Goal: Obtain resource: Obtain resource

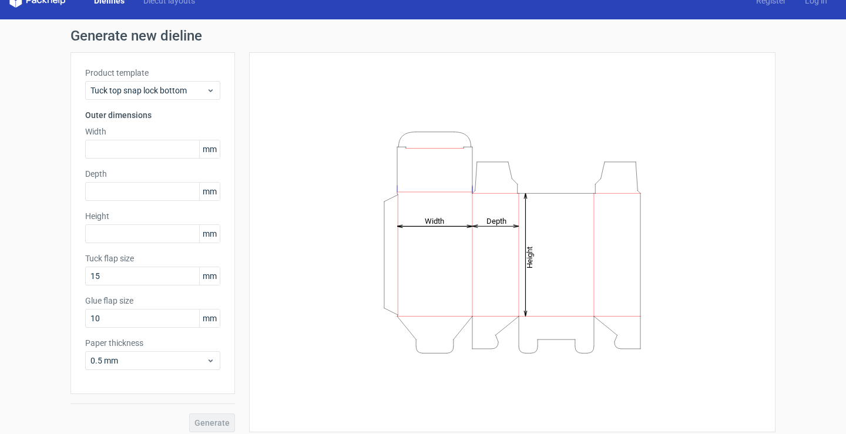
scroll to position [26, 0]
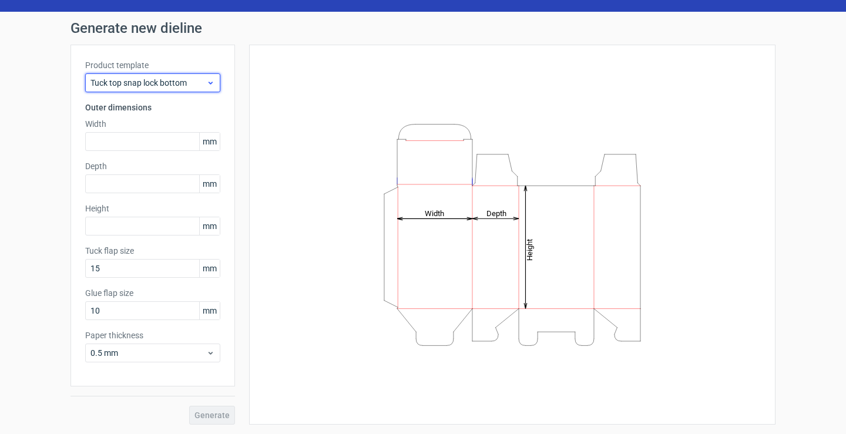
click at [137, 85] on span "Tuck top snap lock bottom" at bounding box center [148, 83] width 116 height 12
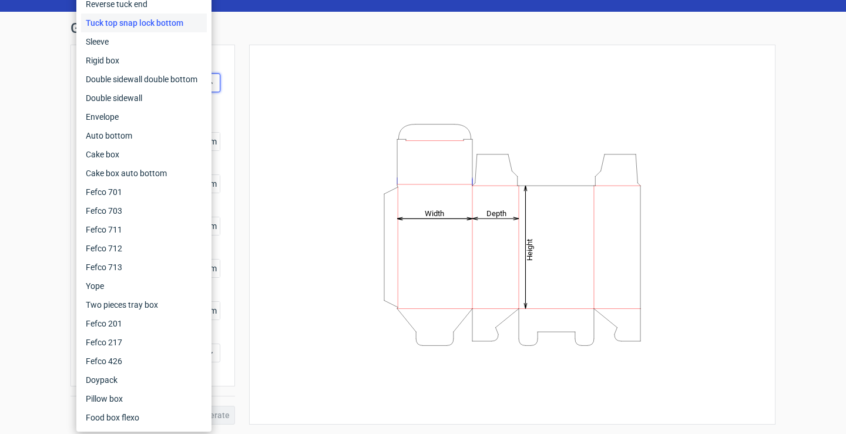
click at [281, 85] on div "Height Depth Width" at bounding box center [512, 234] width 497 height 351
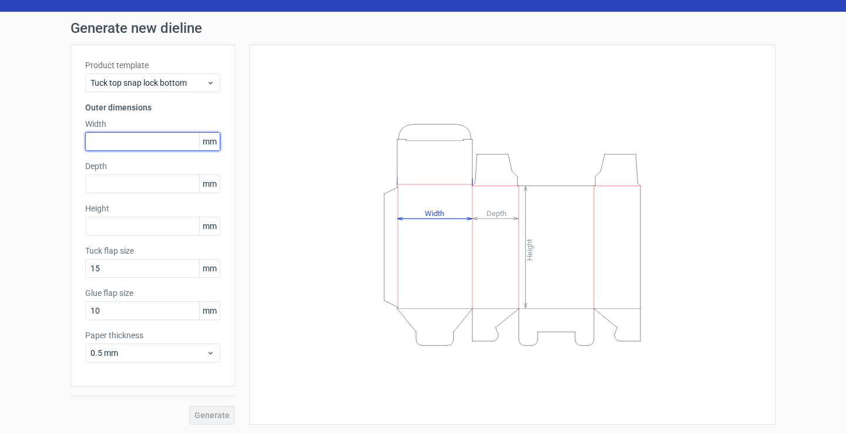
click at [153, 144] on input "text" at bounding box center [152, 141] width 135 height 19
type input "75"
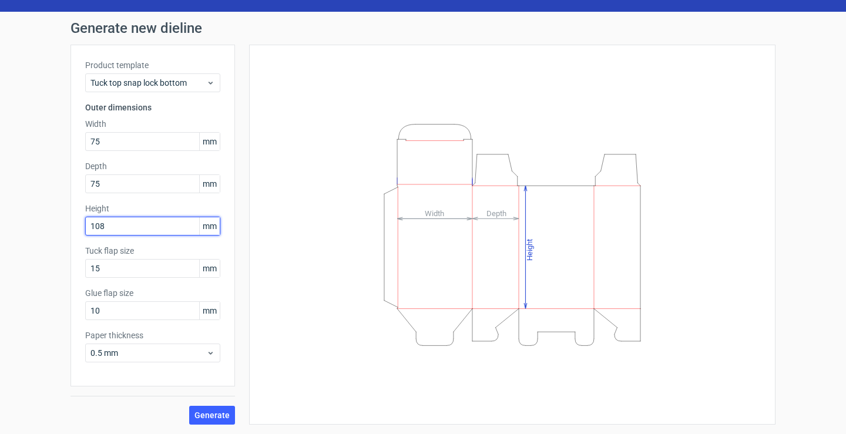
type input "108"
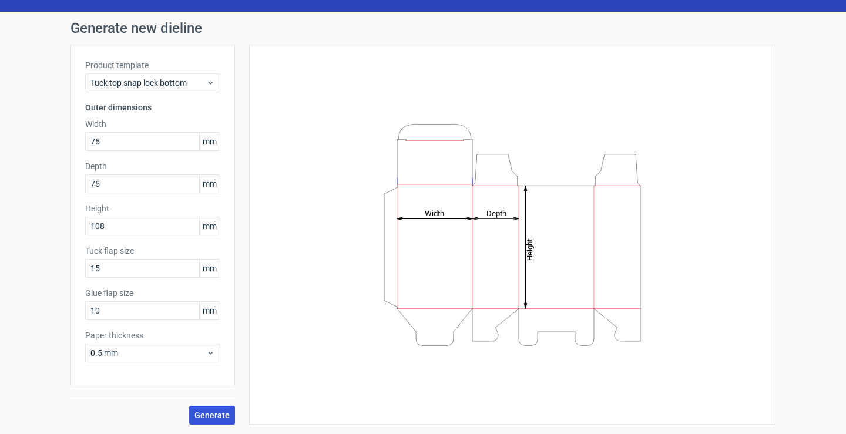
click at [204, 414] on span "Generate" at bounding box center [211, 415] width 35 height 8
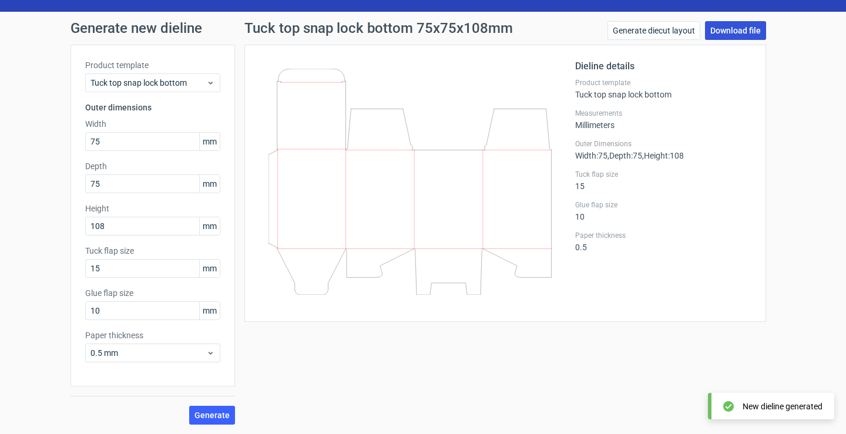
click at [726, 26] on link "Download file" at bounding box center [735, 30] width 61 height 19
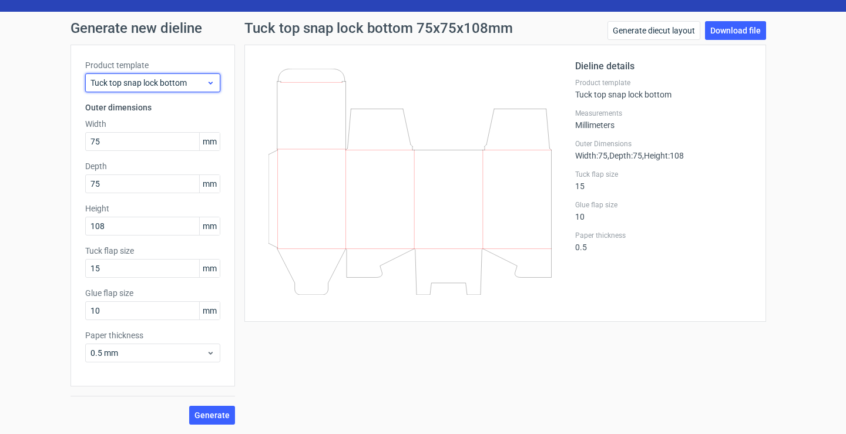
click at [190, 83] on span "Tuck top snap lock bottom" at bounding box center [148, 83] width 116 height 12
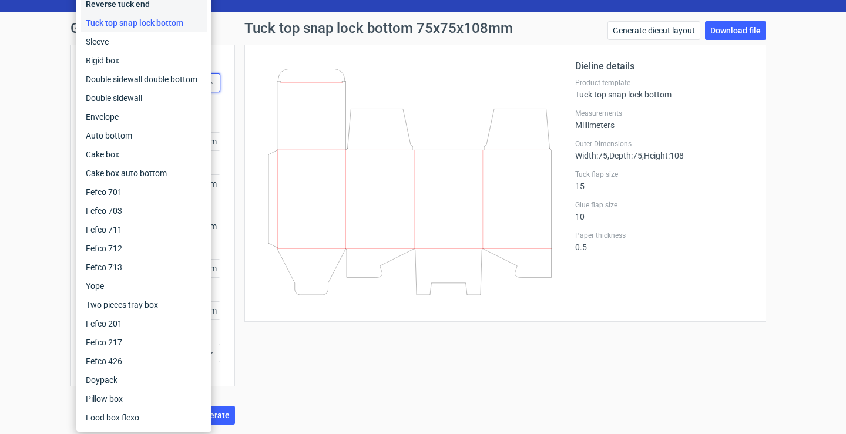
click at [145, 6] on div "Reverse tuck end" at bounding box center [144, 4] width 126 height 19
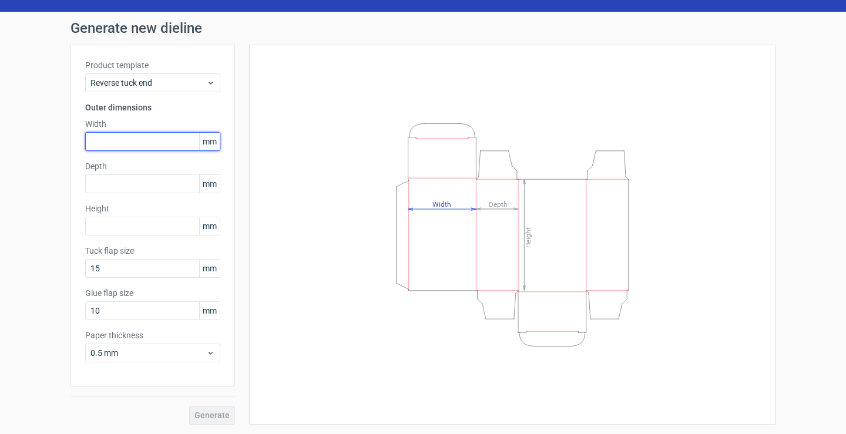
click at [134, 140] on input "text" at bounding box center [152, 141] width 135 height 19
type input "75"
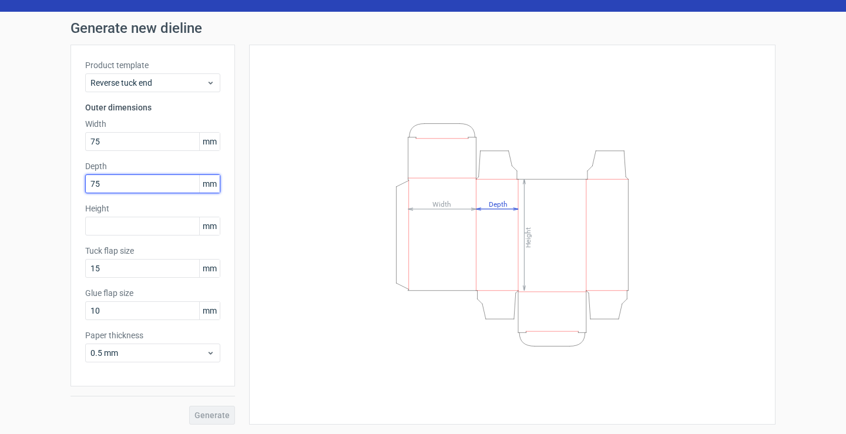
type input "75"
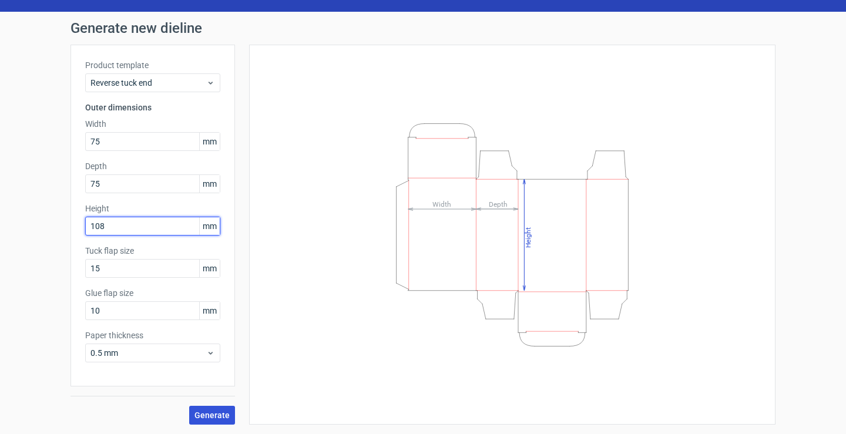
type input "108"
click at [221, 412] on span "Generate" at bounding box center [211, 415] width 35 height 8
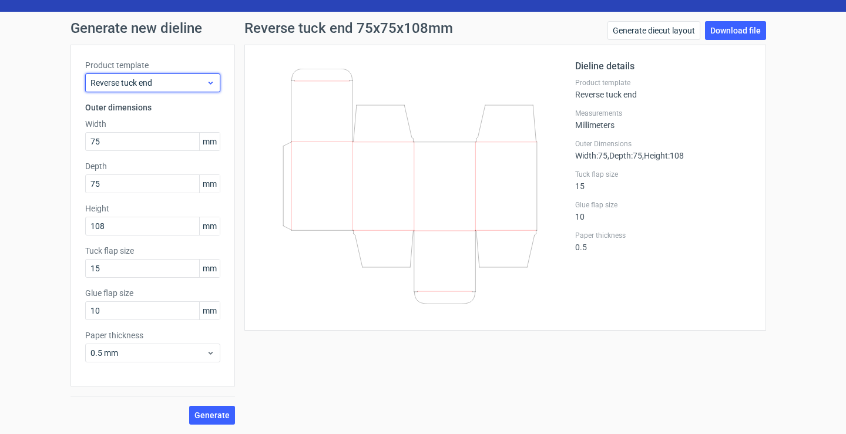
click at [134, 85] on span "Reverse tuck end" at bounding box center [148, 83] width 116 height 12
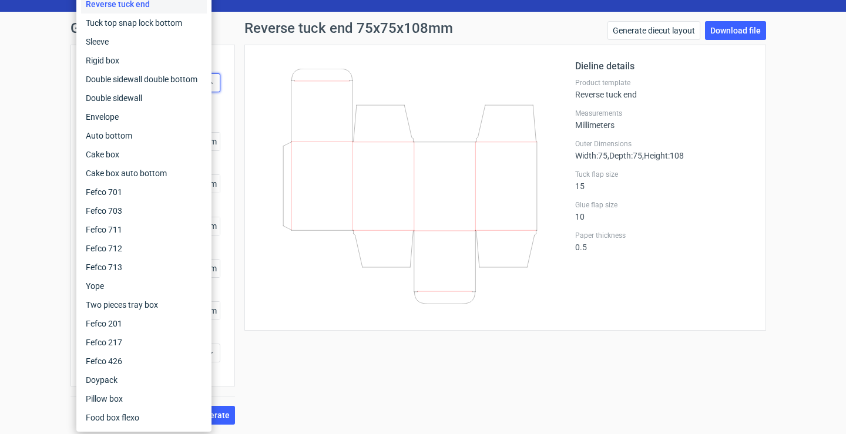
click at [819, 201] on div "Generate new dieline Product template Reverse tuck end Outer dimensions Width 7…" at bounding box center [423, 223] width 846 height 422
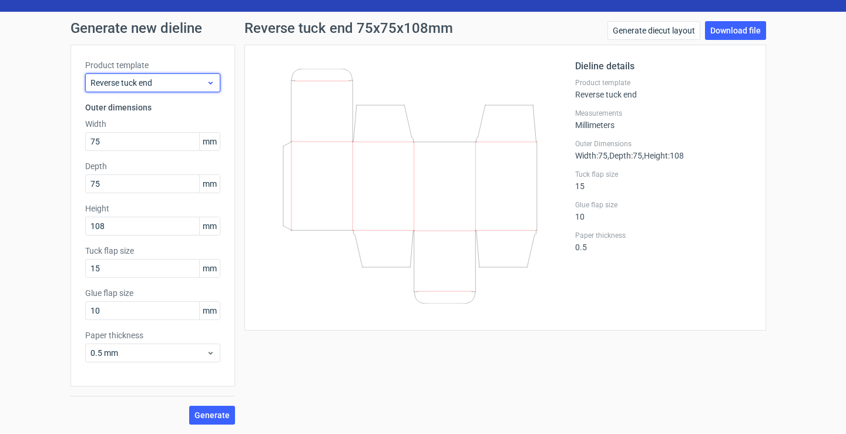
click at [170, 80] on span "Reverse tuck end" at bounding box center [148, 83] width 116 height 12
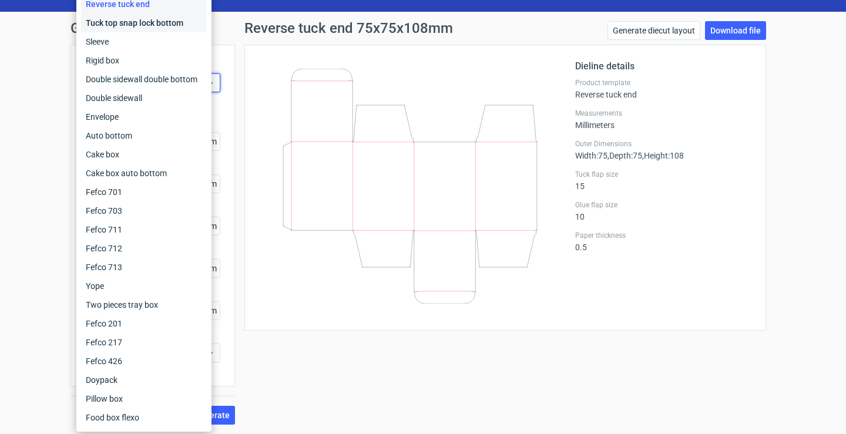
click at [137, 23] on div "Tuck top snap lock bottom" at bounding box center [144, 23] width 126 height 19
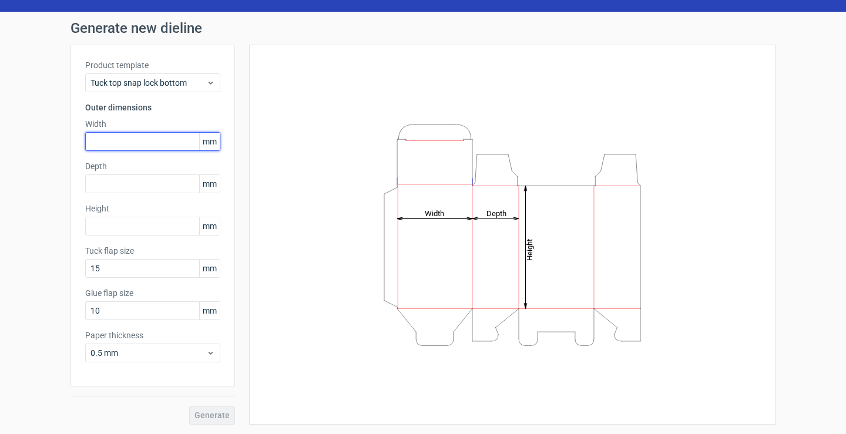
click at [123, 146] on input "text" at bounding box center [152, 141] width 135 height 19
type input "75"
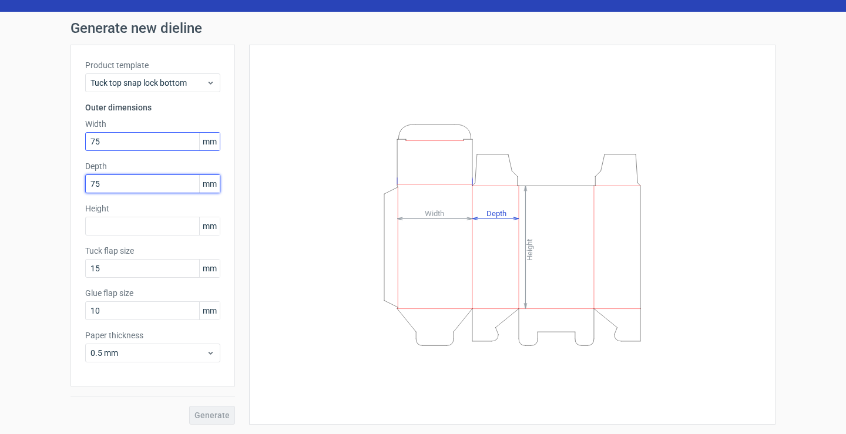
type input "75"
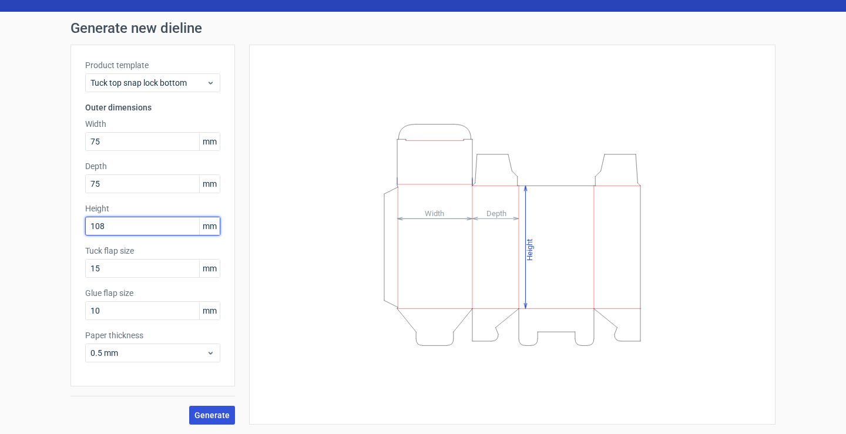
type input "108"
click at [210, 412] on span "Generate" at bounding box center [211, 415] width 35 height 8
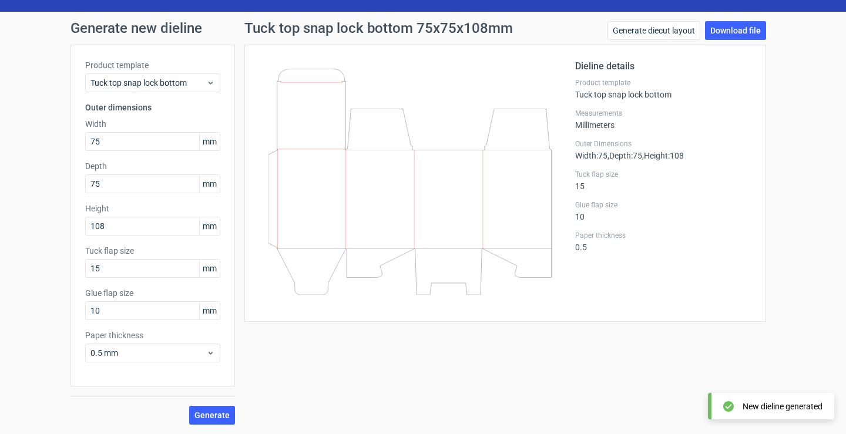
click at [596, 65] on h2 "Dieline details" at bounding box center [663, 66] width 176 height 14
click at [665, 32] on link "Generate diecut layout" at bounding box center [653, 30] width 93 height 19
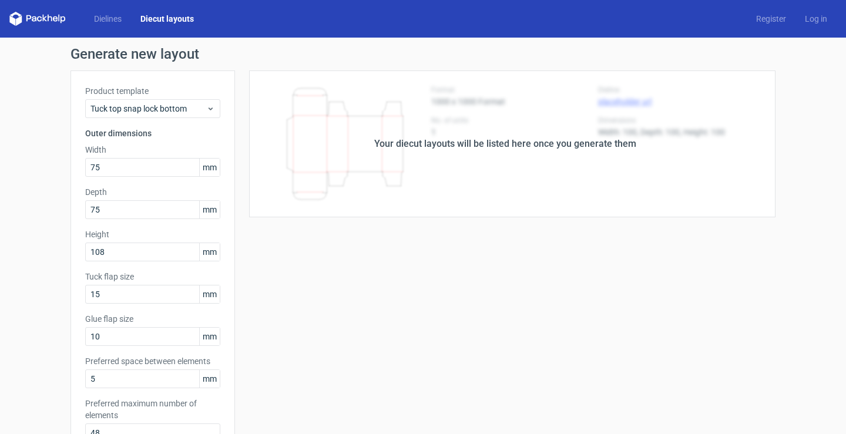
click at [588, 300] on div "Your diecut layouts will be listed here once you generate them Height Depth Wid…" at bounding box center [505, 388] width 540 height 637
click at [449, 258] on div "Your diecut layouts will be listed here once you generate them Height Depth Wid…" at bounding box center [505, 388] width 540 height 637
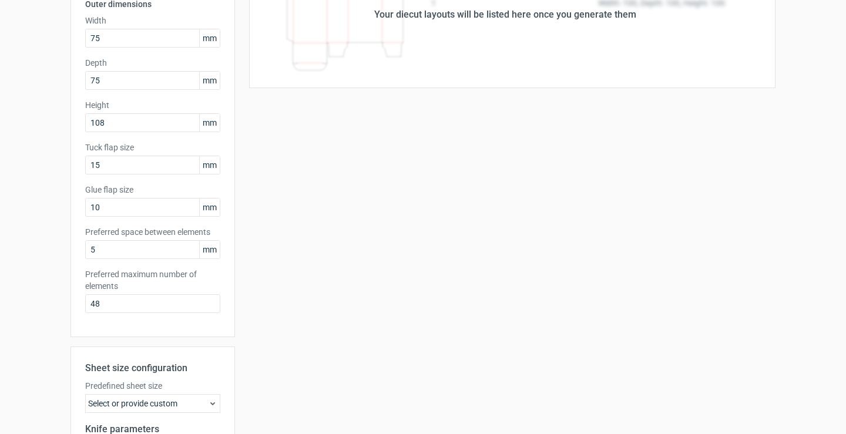
scroll to position [235, 0]
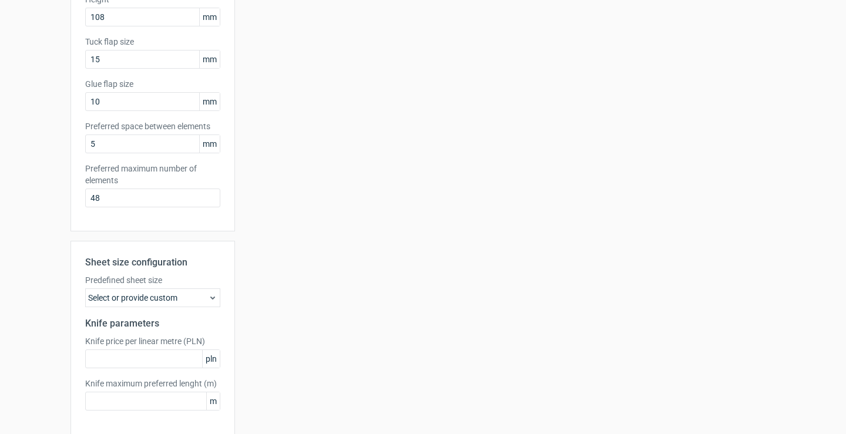
click at [193, 297] on div "Select or provide custom" at bounding box center [152, 297] width 135 height 19
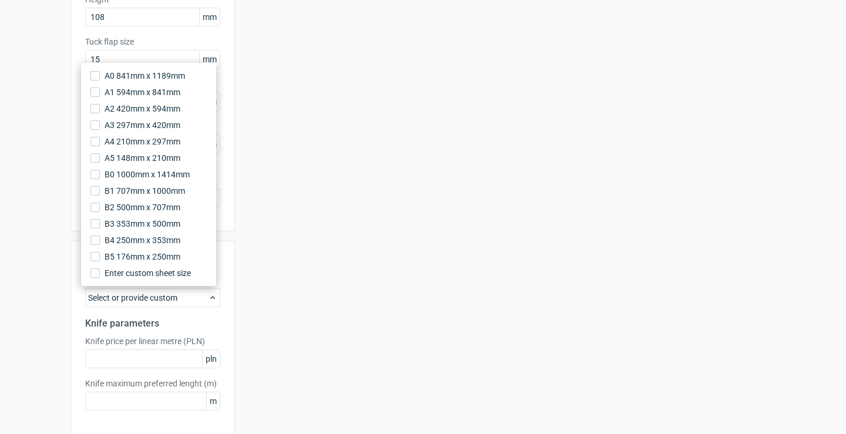
click at [193, 297] on div "Select or provide custom" at bounding box center [152, 297] width 135 height 19
click at [277, 297] on div "Your diecut layouts will be listed here once you generate them Height Depth Wid…" at bounding box center [505, 154] width 540 height 637
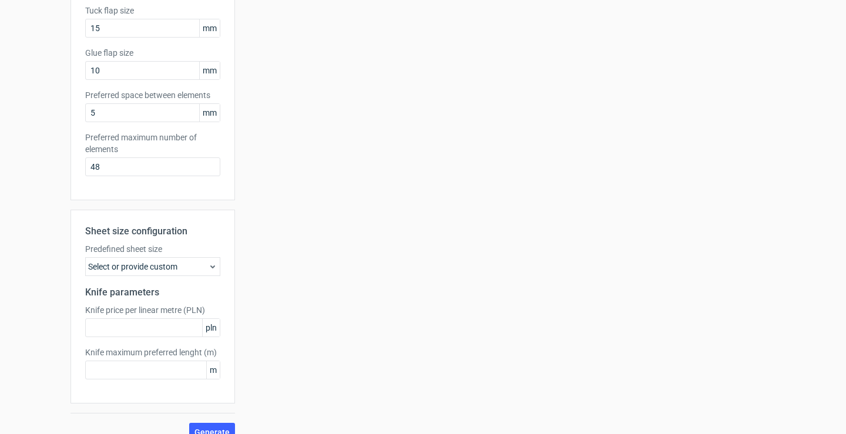
scroll to position [283, 0]
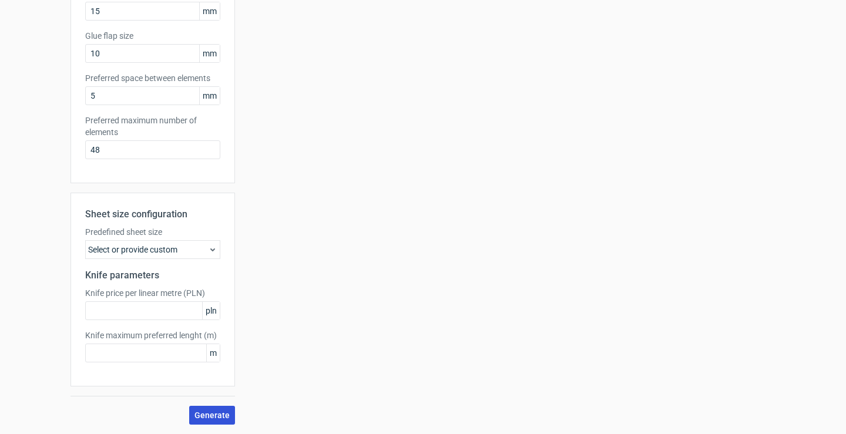
click at [207, 418] on span "Generate" at bounding box center [211, 415] width 35 height 8
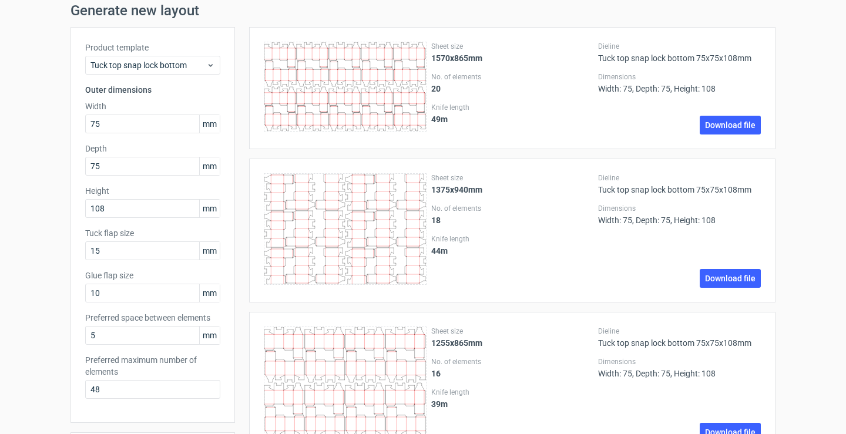
scroll to position [0, 0]
